Goal: Task Accomplishment & Management: Use online tool/utility

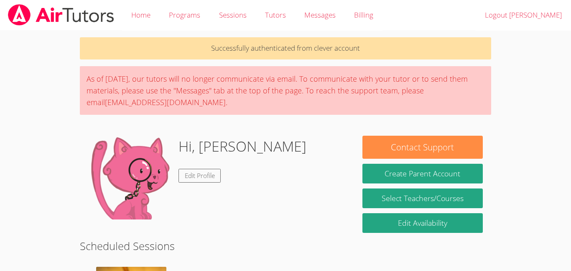
click at [210, 184] on div "Hi, Shamaiah Lei Edit Profile" at bounding box center [243, 177] width 128 height 84
click at [201, 168] on div "Hi, Shamaiah Lei Edit Profile" at bounding box center [243, 177] width 128 height 84
click at [202, 171] on link "Edit Profile" at bounding box center [200, 176] width 43 height 14
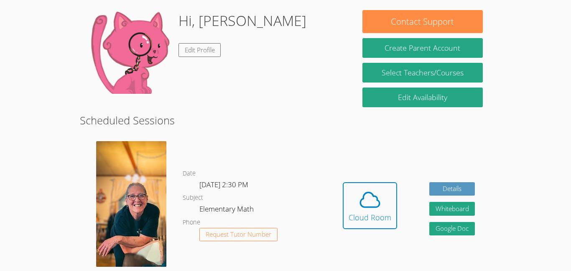
scroll to position [124, 0]
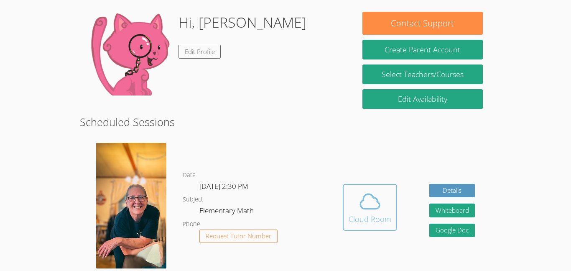
click at [369, 202] on icon at bounding box center [369, 200] width 23 height 23
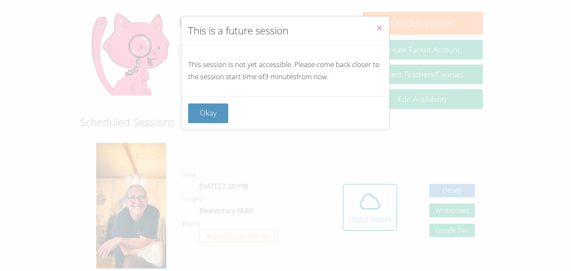
click at [381, 24] on icon "Close" at bounding box center [379, 27] width 7 height 7
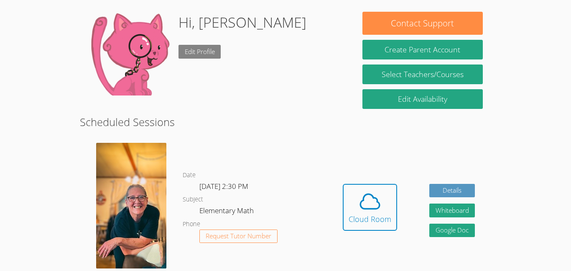
click at [207, 56] on link "Edit Profile" at bounding box center [200, 52] width 43 height 14
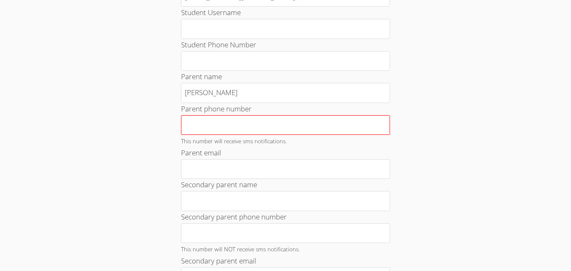
scroll to position [143, 0]
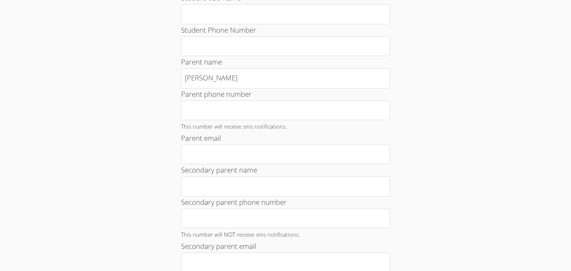
click at [443, 145] on div "Home › Edit Profile Your Profile Change Password Student Email si104311@student…" at bounding box center [286, 218] width 429 height 662
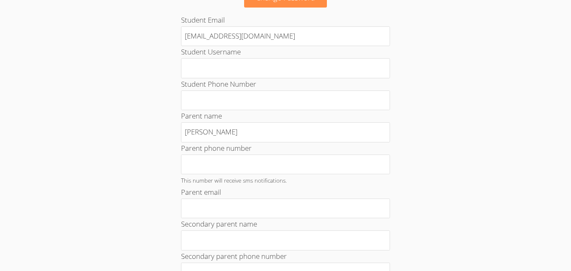
scroll to position [0, 0]
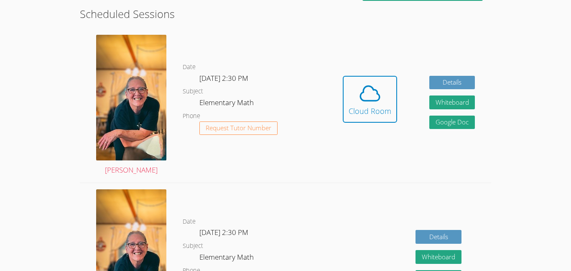
scroll to position [233, 0]
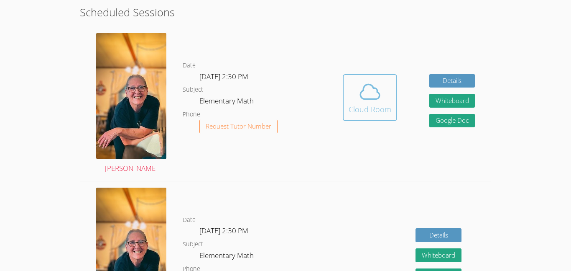
click at [379, 107] on div "Cloud Room" at bounding box center [370, 109] width 43 height 12
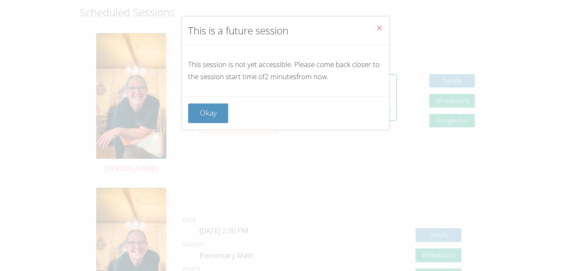
click at [389, 24] on button "Close" at bounding box center [379, 29] width 20 height 26
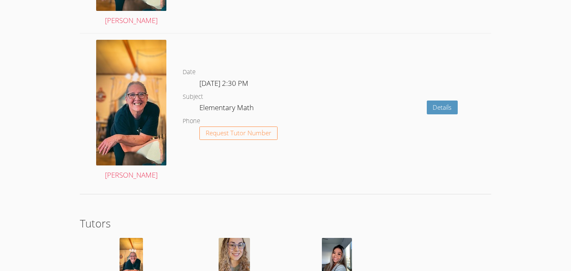
scroll to position [1679, 0]
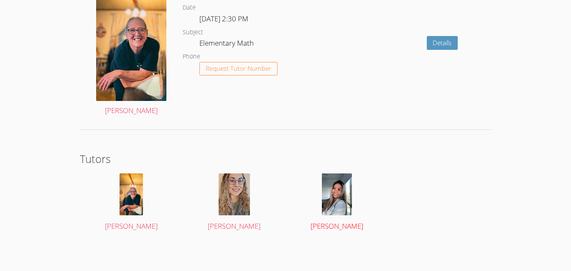
click at [335, 189] on img at bounding box center [337, 194] width 30 height 42
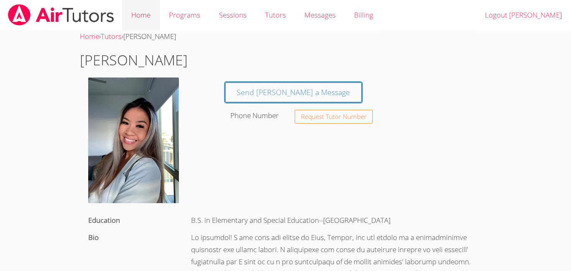
click at [148, 15] on link "Home" at bounding box center [141, 15] width 38 height 31
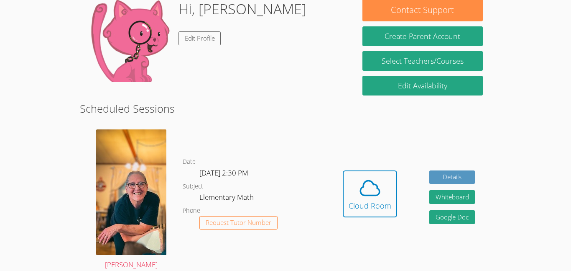
scroll to position [110, 0]
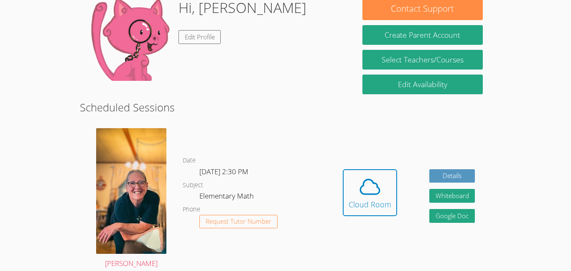
click at [120, 16] on img at bounding box center [130, 39] width 84 height 84
click at [154, 204] on img at bounding box center [131, 190] width 70 height 125
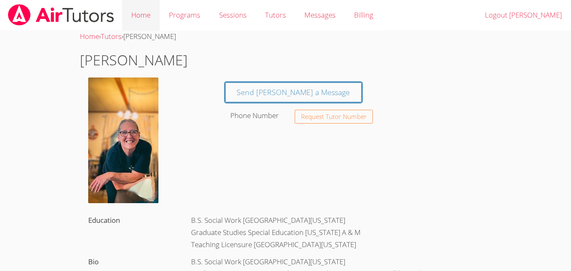
click at [143, 19] on link "Home" at bounding box center [141, 15] width 38 height 31
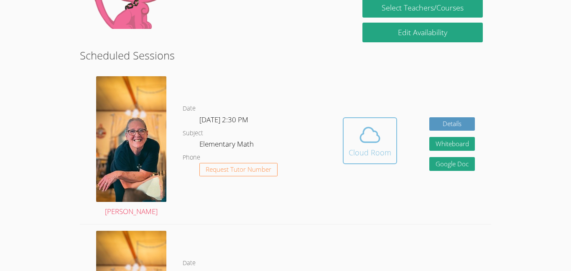
scroll to position [166, 0]
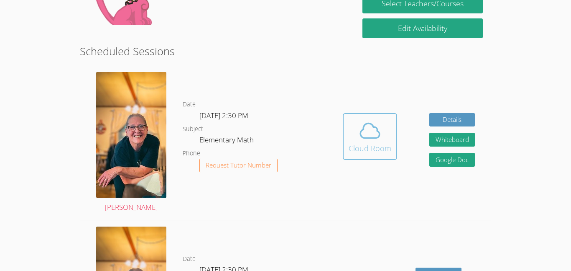
click at [383, 127] on span at bounding box center [370, 130] width 43 height 23
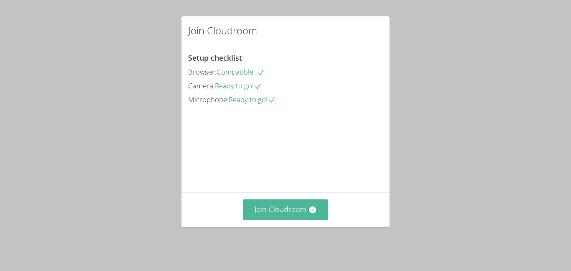
click at [307, 212] on button "Join Cloudroom" at bounding box center [286, 209] width 86 height 20
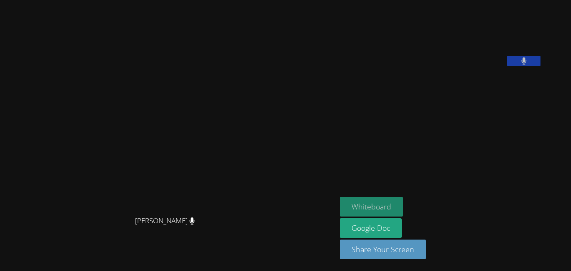
click at [345, 209] on button "Whiteboard" at bounding box center [371, 207] width 63 height 20
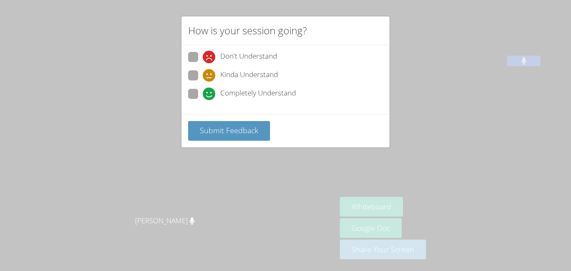
click at [15, 69] on div "How is your session going? Don't Understand Kinda Understand Completely Underst…" at bounding box center [285, 135] width 571 height 271
click at [203, 100] on span at bounding box center [203, 100] width 0 height 0
click at [203, 95] on input "Completely Understand" at bounding box center [206, 92] width 7 height 7
radio input "true"
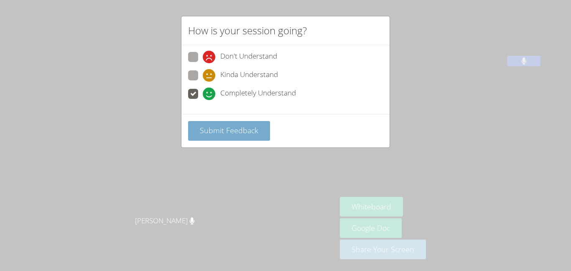
click at [221, 130] on span "Submit Feedback" at bounding box center [229, 130] width 59 height 10
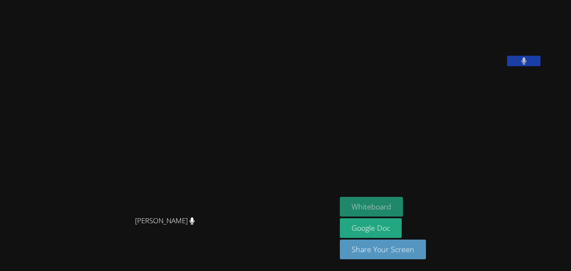
click at [403, 200] on button "Whiteboard" at bounding box center [371, 207] width 63 height 20
